Goal: Find specific page/section: Find specific page/section

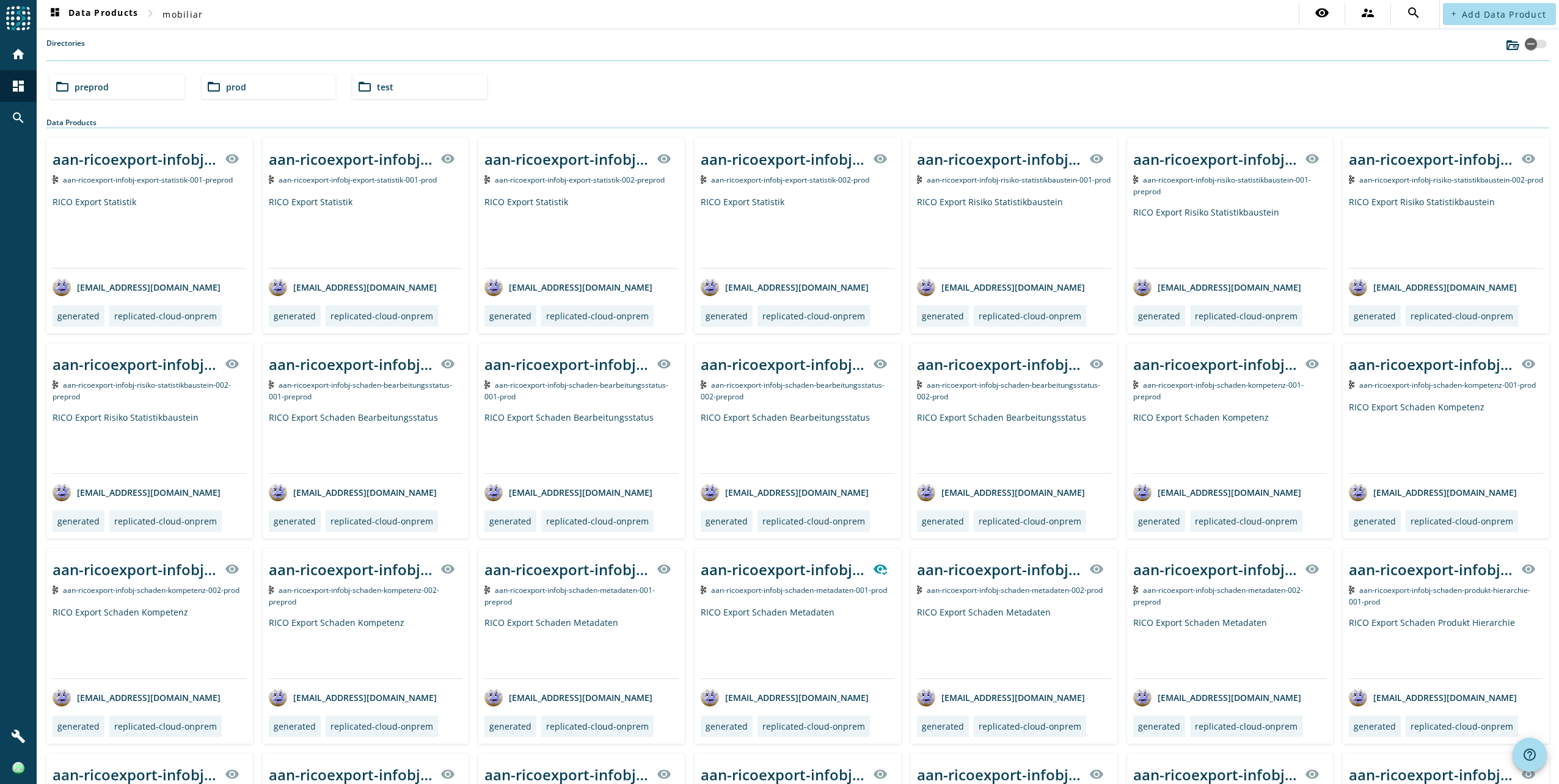
click at [16, 16] on img at bounding box center [18, 18] width 25 height 25
click at [20, 50] on mat-icon "home" at bounding box center [18, 54] width 15 height 15
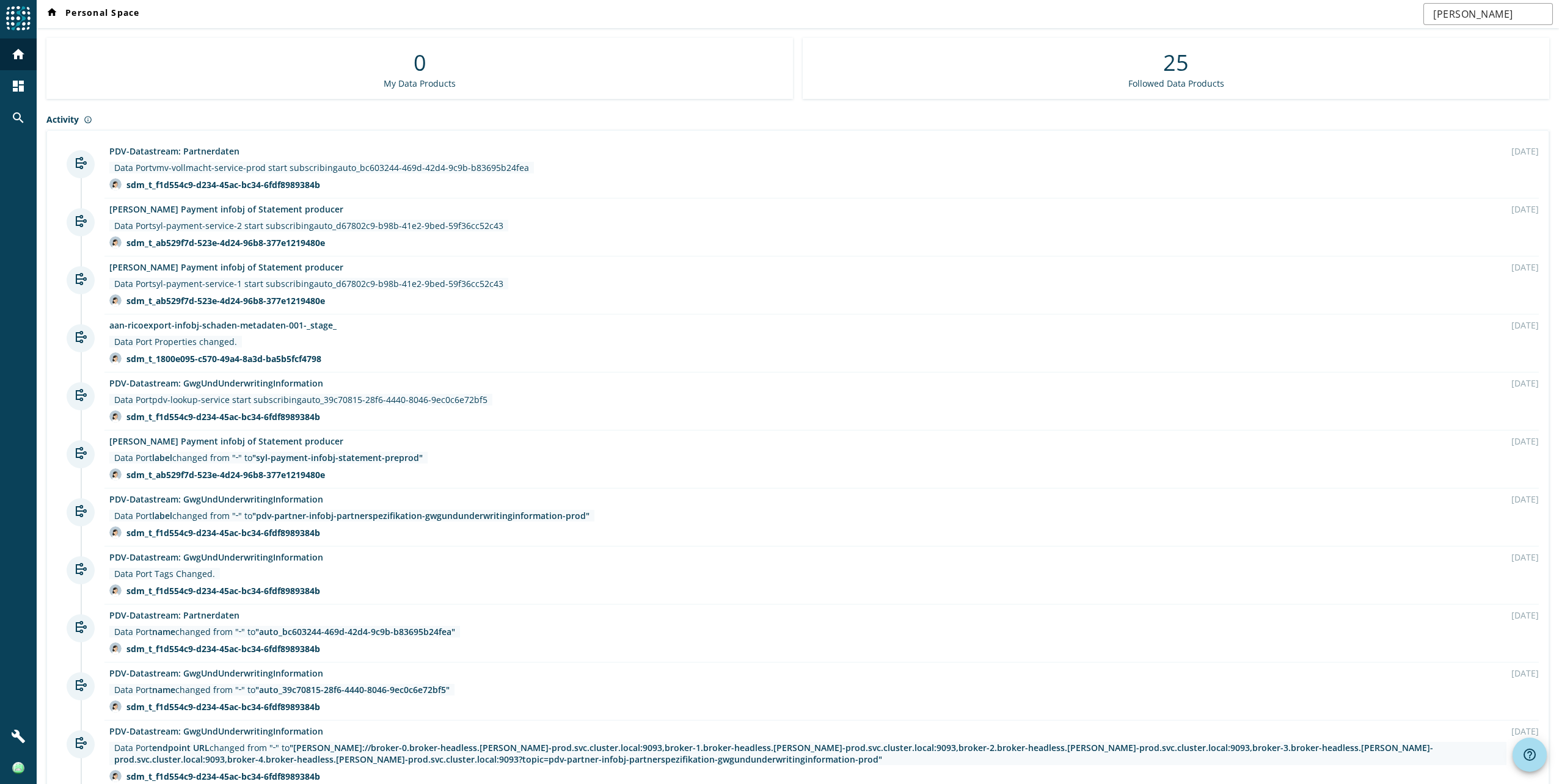
click at [1172, 77] on div "25" at bounding box center [1176, 63] width 26 height 30
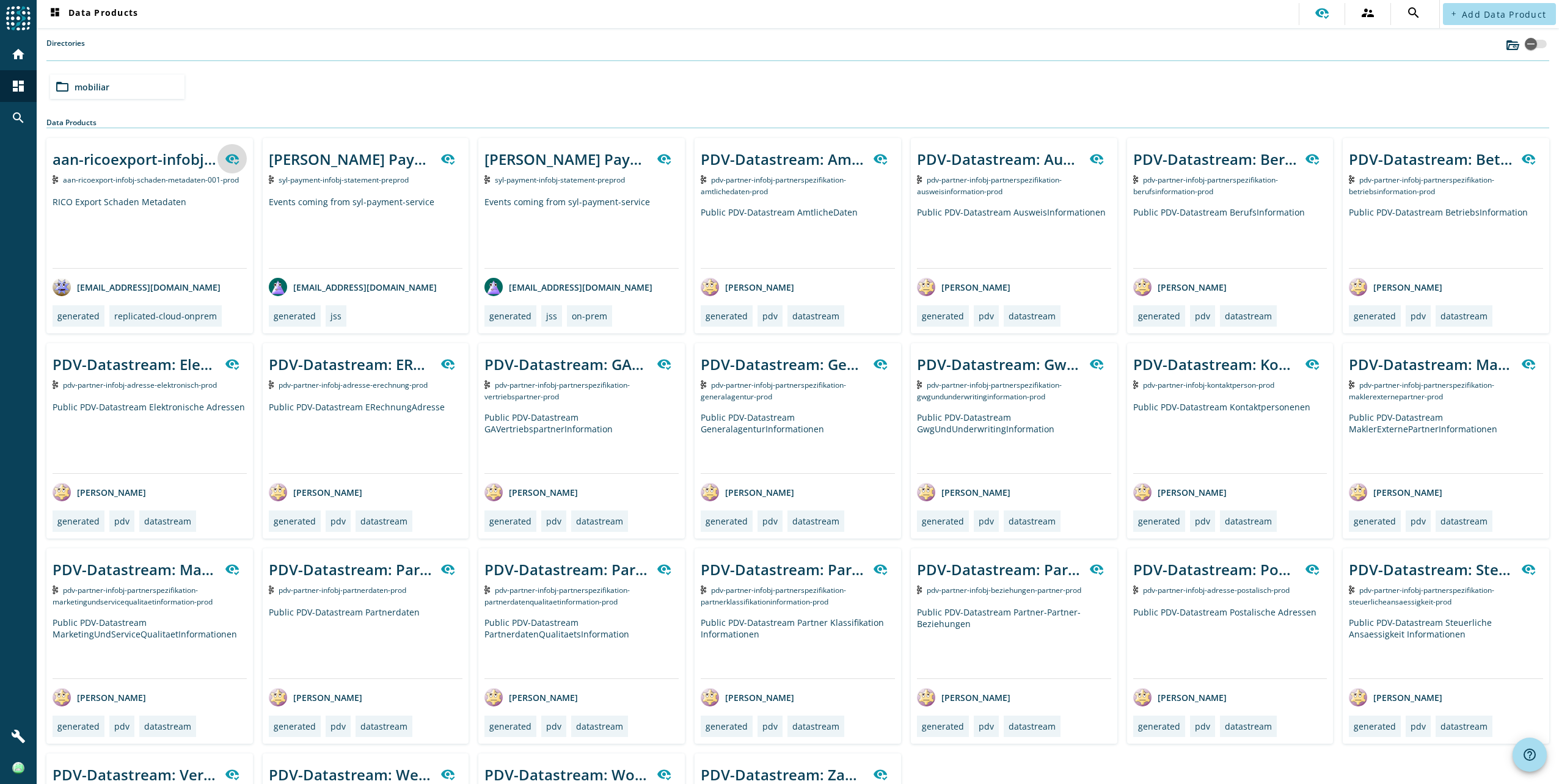
click at [234, 160] on icon at bounding box center [232, 158] width 15 height 15
click at [1122, 69] on section "Directories folder_open mobiliar" at bounding box center [798, 71] width 1503 height 66
click at [1315, 15] on icon at bounding box center [1322, 14] width 14 height 11
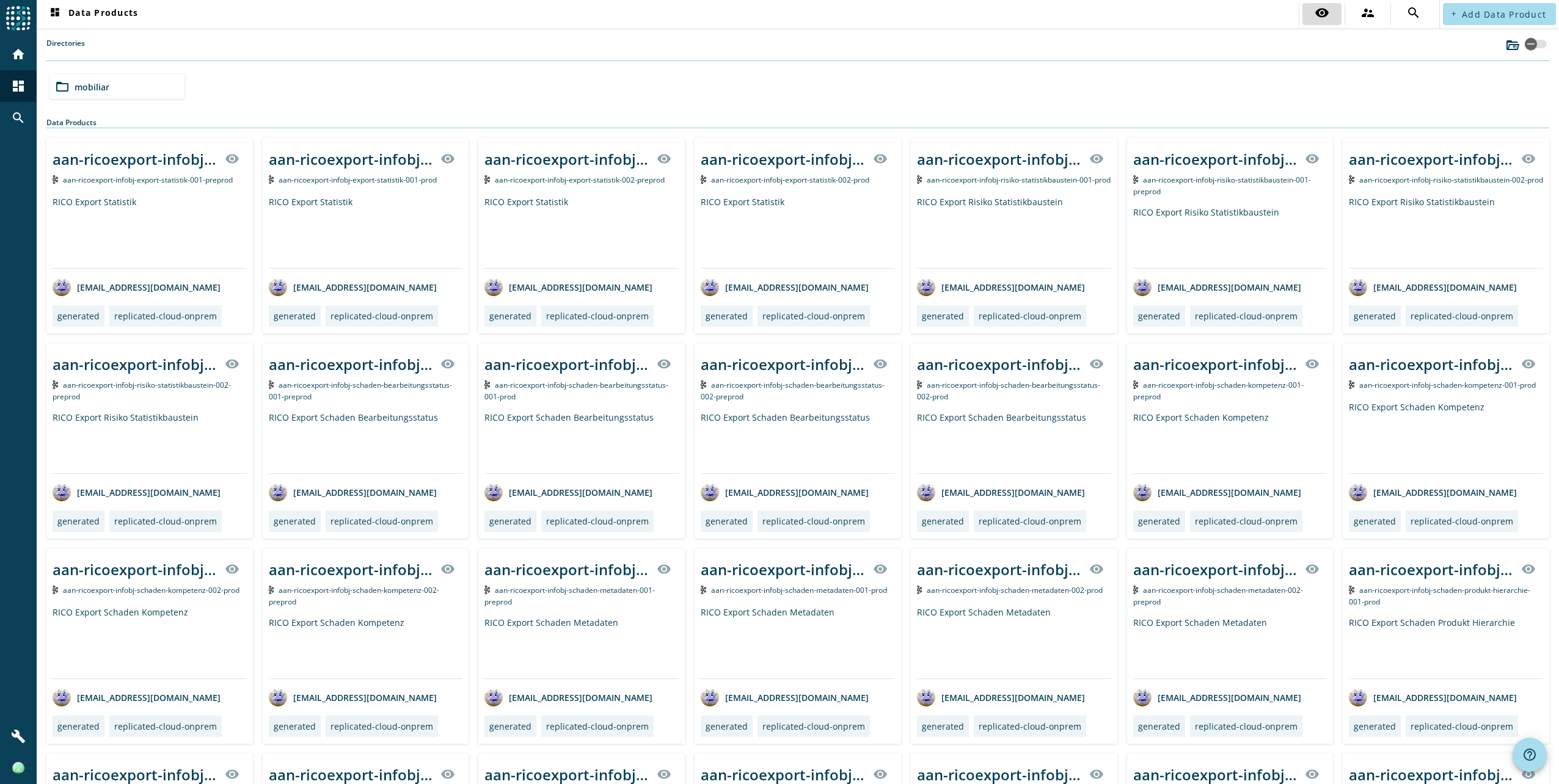
click at [1314, 14] on mat-icon "visibility" at bounding box center [1322, 12] width 15 height 15
